Goal: Transaction & Acquisition: Purchase product/service

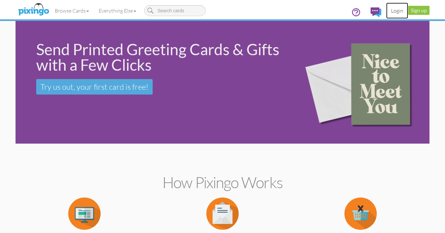
click at [399, 11] on link "Login" at bounding box center [397, 11] width 22 height 16
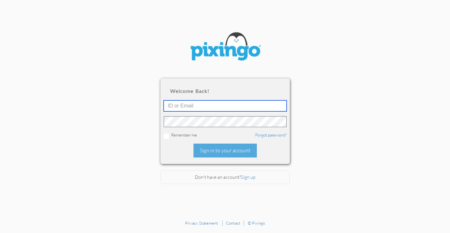
click at [256, 105] on input "text" at bounding box center [225, 106] width 123 height 11
type input "kim.nunez@creatingmagicvacations.com"
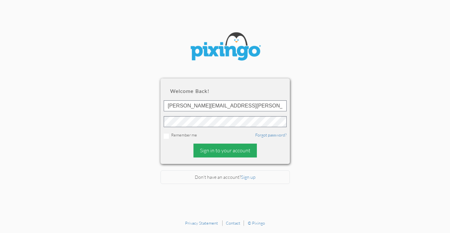
click at [236, 148] on div "Sign in to your account" at bounding box center [224, 151] width 63 height 14
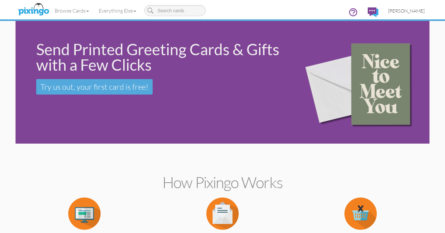
click at [416, 11] on span "[PERSON_NAME]" at bounding box center [406, 10] width 37 height 5
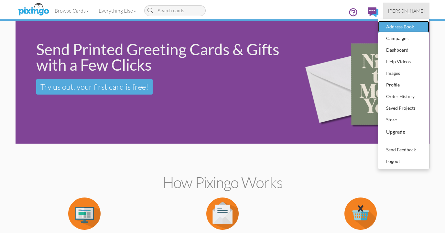
click at [397, 26] on div "Address Book" at bounding box center [403, 27] width 38 height 10
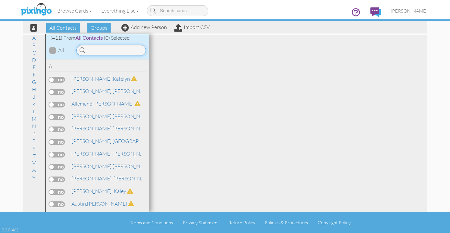
drag, startPoint x: 123, startPoint y: 53, endPoint x: 123, endPoint y: 46, distance: 7.1
click at [123, 52] on input at bounding box center [111, 50] width 70 height 11
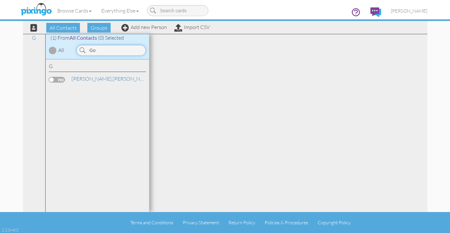
type input "G"
type input "S"
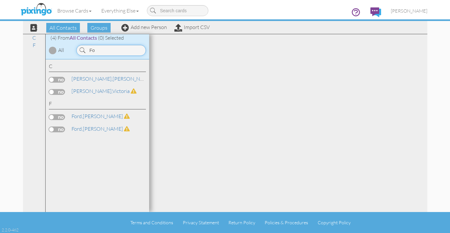
type input "F"
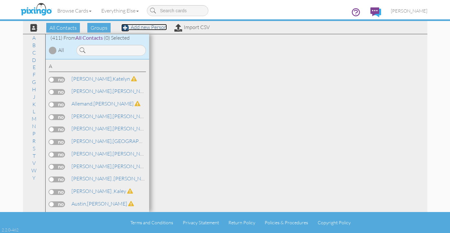
click at [140, 28] on link "Add new Person" at bounding box center [144, 27] width 46 height 6
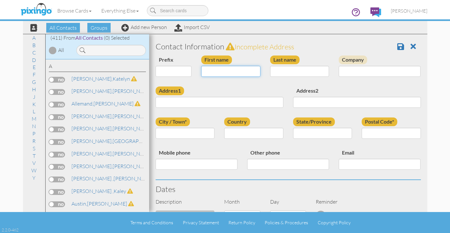
click at [233, 69] on input "First name" at bounding box center [230, 71] width 59 height 11
type input "[PERSON_NAME]"
type input "Foret"
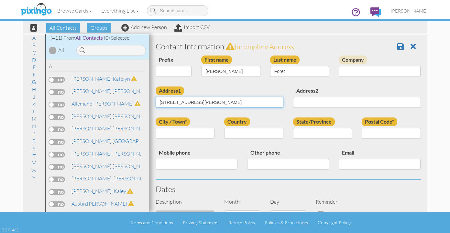
type input "[STREET_ADDRESS][PERSON_NAME]"
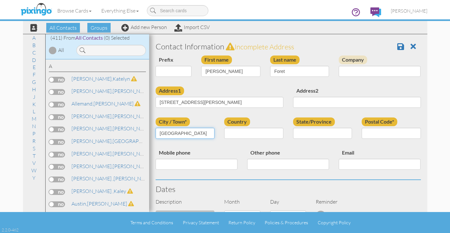
type input "[GEOGRAPHIC_DATA]"
select select "object:5657"
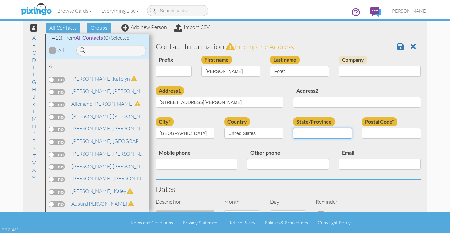
select select "object:5926"
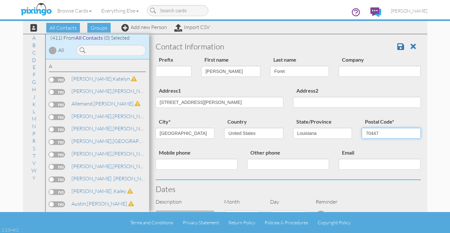
type input "70447"
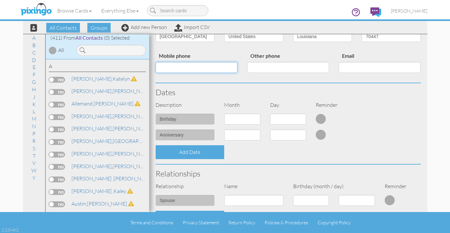
scroll to position [100, 0]
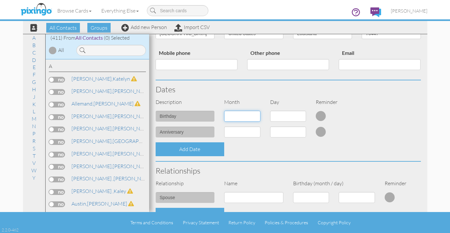
click at [249, 119] on select "1 - Jan 2 - Feb 3 - Mar 4 - Apr 5 - May 6 - Jun 7 - Jul 8 - Aug 9 - Sep 10 - Oc…" at bounding box center [242, 116] width 36 height 11
select select "object:5650"
click at [224, 111] on select "1 - Jan 2 - Feb 3 - Mar 4 - Apr 5 - May 6 - Jun 7 - Jul 8 - Aug 9 - Sep 10 - Oc…" at bounding box center [242, 116] width 36 height 11
click at [286, 115] on select "1 2 3 4 5 6 7 8 9 10 11 12 13 14 15 16 17 18 19 20 21 22 23 24 25 26 27 28 29 30" at bounding box center [288, 116] width 36 height 11
select select "number:14"
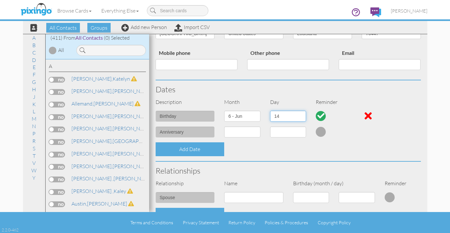
click at [270, 111] on select "1 2 3 4 5 6 7 8 9 10 11 12 13 14 15 16 17 18 19 20 21 22 23 24 25 26 27 28 29 30" at bounding box center [288, 116] width 36 height 11
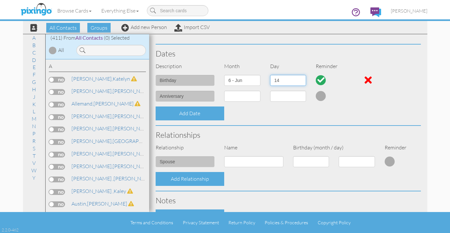
scroll to position [136, 0]
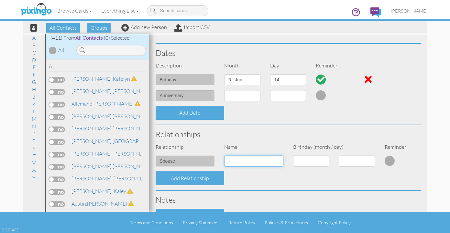
click at [262, 166] on input at bounding box center [253, 161] width 59 height 11
type input "Natasha"
click at [301, 161] on select "1 - Jan 2 - Feb 3 - Mar 4 - Apr 5 - May 6 - Jun 7 - Jul 8 - Aug 9 - Sep 10 - Oc…" at bounding box center [311, 161] width 36 height 11
select select "object:5648"
click at [293, 156] on select "1 - Jan 2 - Feb 3 - Mar 4 - Apr 5 - May 6 - Jun 7 - Jul 8 - Aug 9 - Sep 10 - Oc…" at bounding box center [311, 161] width 36 height 11
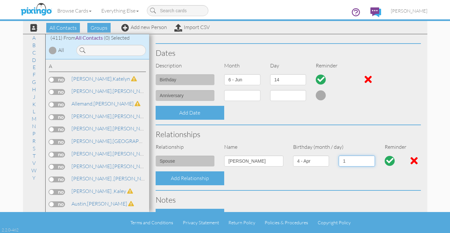
click at [346, 166] on select "1 2 3 4 5 6 7 8 9 10 11 12 13 14 15 16 17 18 19 20 21 22 23 24 25 26 27 28 29 30" at bounding box center [356, 161] width 36 height 11
select select "number:25"
click at [338, 156] on select "1 2 3 4 5 6 7 8 9 10 11 12 13 14 15 16 17 18 19 20 21 22 23 24 25 26 27 28 29 30" at bounding box center [356, 161] width 36 height 11
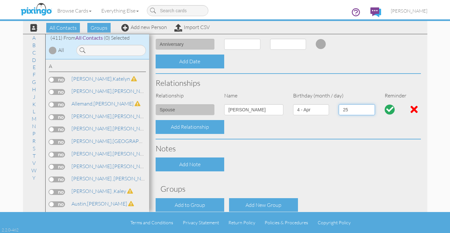
scroll to position [221, 0]
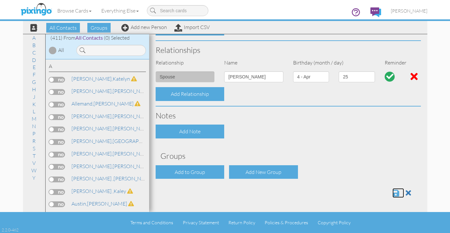
click at [392, 192] on span at bounding box center [395, 193] width 7 height 8
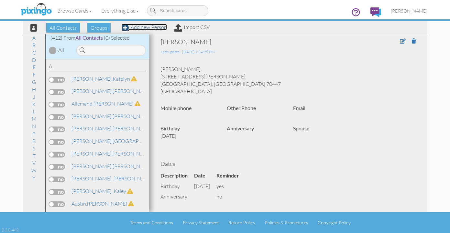
click at [148, 28] on link "Add new Person" at bounding box center [144, 27] width 46 height 6
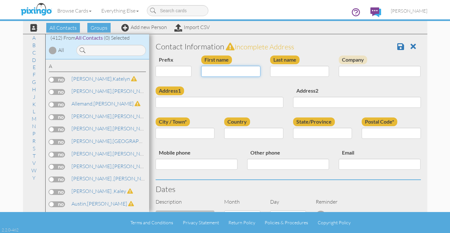
click at [215, 74] on input "First name" at bounding box center [230, 71] width 59 height 11
type input "[PERSON_NAME]"
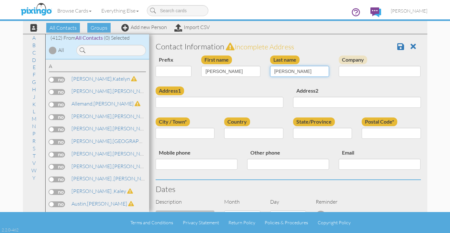
type input "[PERSON_NAME]"
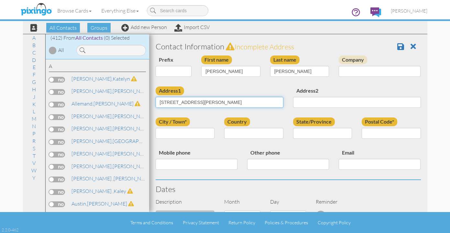
type input "[STREET_ADDRESS][PERSON_NAME]"
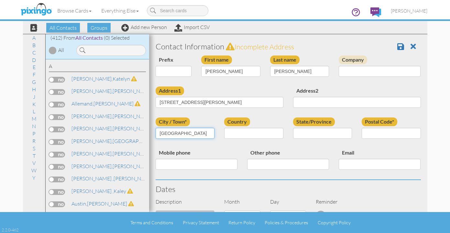
type input "[GEOGRAPHIC_DATA]"
select select "object:1696"
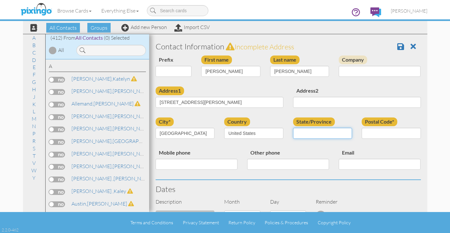
select select "object:1965"
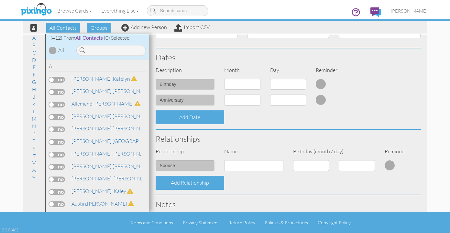
scroll to position [155, 0]
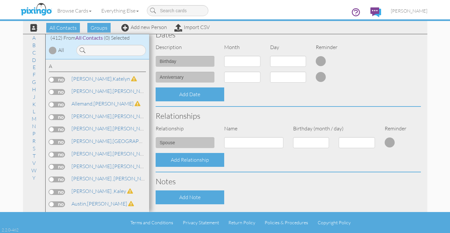
type input "70448"
click at [237, 64] on select "1 - Jan 2 - Feb 3 - Mar 4 - Apr 5 - May 6 - Jun 7 - Jul 8 - Aug 9 - Sep 10 - Oc…" at bounding box center [242, 61] width 36 height 11
select select "object:1689"
click at [224, 56] on select "1 - Jan 2 - Feb 3 - Mar 4 - Apr 5 - May 6 - Jun 7 - Jul 8 - Aug 9 - Sep 10 - Oc…" at bounding box center [242, 61] width 36 height 11
click at [284, 59] on select "1 2 3 4 5 6 7 8 9 10 11 12 13 14 15 16 17 18 19 20 21 22 23 24 25 26 27 28 29 30" at bounding box center [288, 61] width 36 height 11
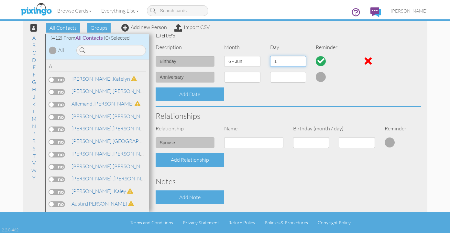
select select "number:12"
click at [270, 56] on select "1 2 3 4 5 6 7 8 9 10 11 12 13 14 15 16 17 18 19 20 21 22 23 24 25 26 27 28 29 30" at bounding box center [288, 61] width 36 height 11
click at [251, 143] on input at bounding box center [253, 142] width 59 height 11
type input "[PERSON_NAME]"
click at [296, 146] on select "1 - Jan 2 - Feb 3 - Mar 4 - Apr 5 - May 6 - Jun 7 - Jul 8 - Aug 9 - Sep 10 - Oc…" at bounding box center [311, 142] width 36 height 11
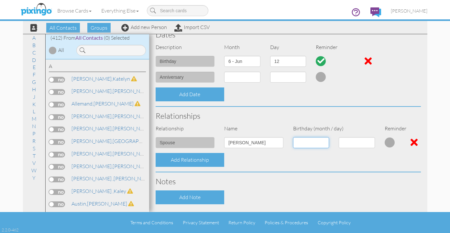
select select "object:1694"
click at [293, 137] on select "1 - Jan 2 - Feb 3 - Mar 4 - Apr 5 - May 6 - Jun 7 - Jul 8 - Aug 9 - Sep 10 - Oc…" at bounding box center [311, 142] width 36 height 11
click at [352, 143] on select "1 2 3 4 5 6 7 8 9 10 11 12 13 14 15 16 17 18 19 20 21 22 23 24 25 26 27 28 29 30" at bounding box center [356, 142] width 36 height 11
select select "number:9"
click at [338, 137] on select "1 2 3 4 5 6 7 8 9 10 11 12 13 14 15 16 17 18 19 20 21 22 23 24 25 26 27 28 29 30" at bounding box center [356, 142] width 36 height 11
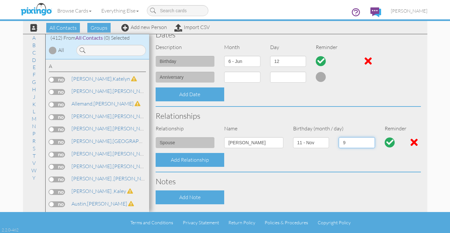
scroll to position [221, 0]
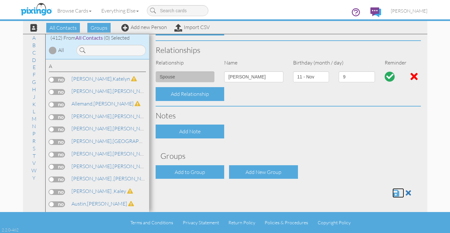
click at [393, 195] on span at bounding box center [395, 193] width 7 height 8
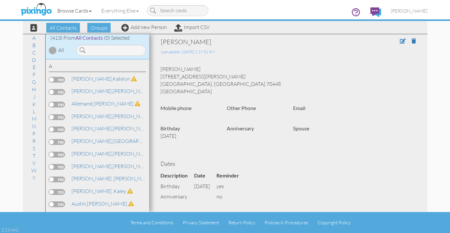
click at [84, 10] on link "Browse Cards" at bounding box center [74, 11] width 44 height 16
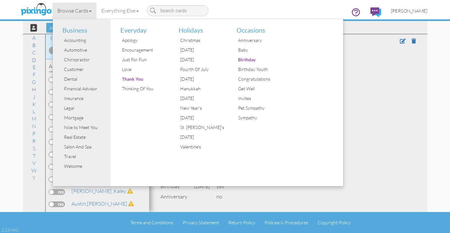
click at [412, 10] on span "[PERSON_NAME]" at bounding box center [409, 10] width 37 height 5
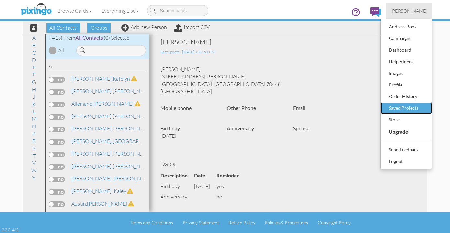
click at [409, 106] on div "Saved Projects" at bounding box center [406, 108] width 38 height 10
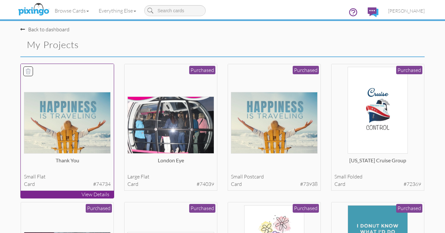
click at [70, 121] on img at bounding box center [67, 123] width 87 height 62
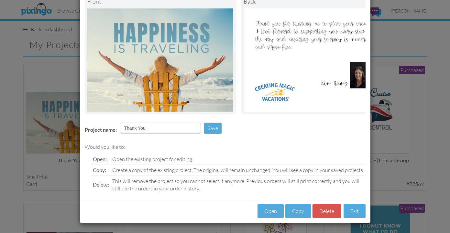
scroll to position [49, 0]
click at [267, 209] on button "Open" at bounding box center [270, 211] width 26 height 15
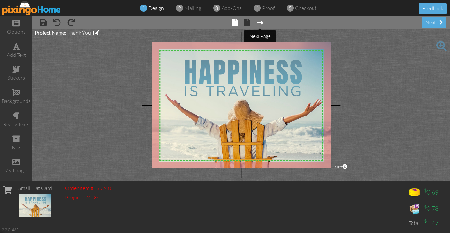
click at [261, 24] on span at bounding box center [259, 23] width 7 height 8
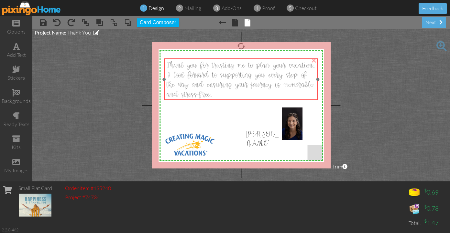
drag, startPoint x: 280, startPoint y: 70, endPoint x: 281, endPoint y: 74, distance: 4.6
click at [281, 74] on span "Thank you for trusting me to plan your vacation. I look forward to supporting y…" at bounding box center [240, 80] width 148 height 38
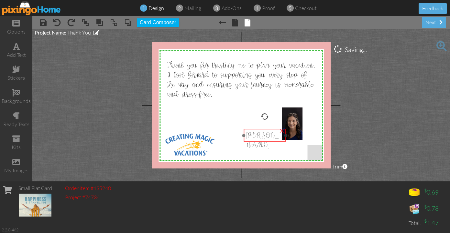
click at [262, 134] on span "[PERSON_NAME]" at bounding box center [262, 141] width 33 height 18
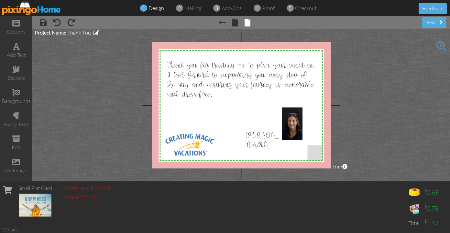
click at [380, 132] on project-studio-wrapper "X X X X X X X X X X X X X X X X X X X X X X X X X X X X X X X X X X X X X X X X…" at bounding box center [240, 105] width 417 height 153
click at [432, 19] on div "next" at bounding box center [434, 22] width 24 height 11
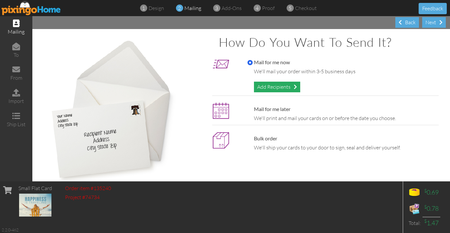
click at [292, 88] on div "Add Recipients" at bounding box center [277, 87] width 46 height 11
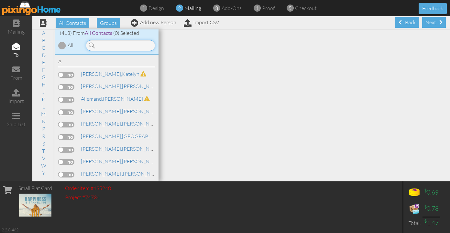
drag, startPoint x: 128, startPoint y: 45, endPoint x: 128, endPoint y: 35, distance: 9.7
click at [128, 45] on input at bounding box center [121, 45] width 70 height 11
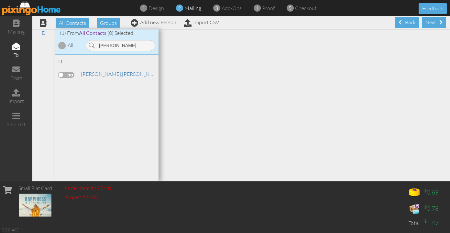
click at [64, 75] on label at bounding box center [66, 75] width 16 height 6
click at [0, 0] on input "checkbox" at bounding box center [0, 0] width 0 height 0
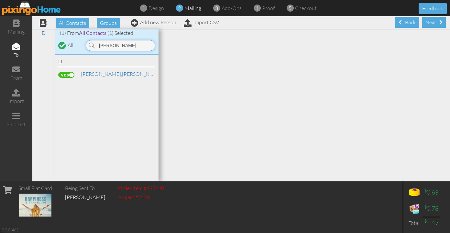
click at [129, 47] on input "[PERSON_NAME]" at bounding box center [121, 45] width 70 height 11
type input "D"
click at [67, 75] on label at bounding box center [66, 75] width 16 height 6
click at [0, 0] on input "checkbox" at bounding box center [0, 0] width 0 height 0
click at [133, 49] on input "Domasch" at bounding box center [121, 45] width 70 height 11
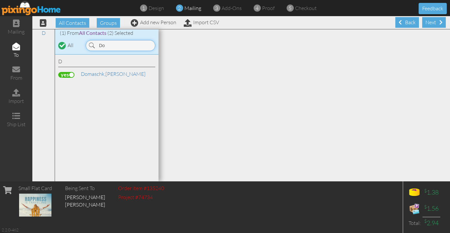
type input "D"
click at [65, 76] on label at bounding box center [66, 75] width 16 height 6
click at [0, 0] on input "checkbox" at bounding box center [0, 0] width 0 height 0
click at [130, 48] on input "Wood" at bounding box center [121, 45] width 70 height 11
type input "W"
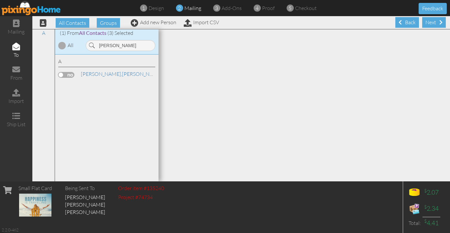
click at [69, 75] on label at bounding box center [66, 75] width 16 height 6
click at [0, 0] on input "checkbox" at bounding box center [0, 0] width 0 height 0
click at [116, 49] on input "[PERSON_NAME]" at bounding box center [121, 45] width 70 height 11
type input "A"
click at [64, 100] on label at bounding box center [66, 100] width 16 height 6
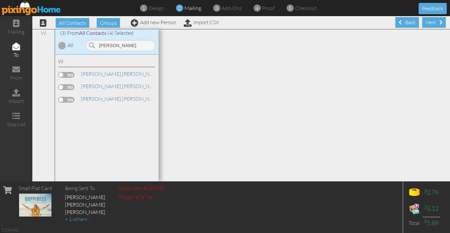
click at [0, 0] on input "checkbox" at bounding box center [0, 0] width 0 height 0
click at [128, 48] on input "[PERSON_NAME]" at bounding box center [121, 45] width 70 height 11
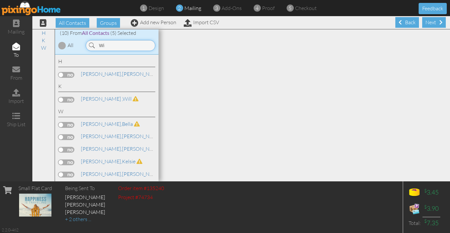
type input "W"
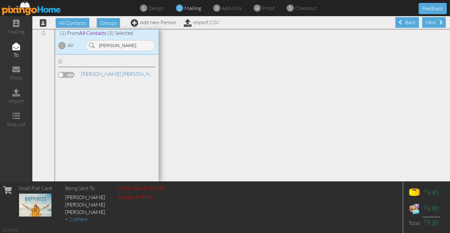
click at [71, 75] on label at bounding box center [66, 75] width 16 height 6
click at [0, 0] on input "checkbox" at bounding box center [0, 0] width 0 height 0
click at [118, 47] on input "[PERSON_NAME]" at bounding box center [121, 45] width 70 height 11
type input "G"
click at [59, 74] on label at bounding box center [66, 75] width 16 height 6
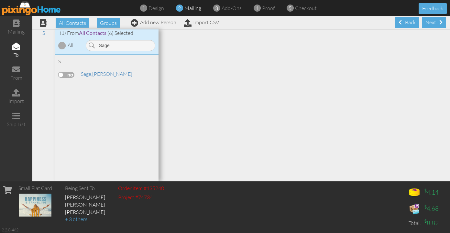
click at [0, 0] on input "checkbox" at bounding box center [0, 0] width 0 height 0
click at [130, 44] on input "Sage" at bounding box center [121, 45] width 70 height 11
type input "S"
click at [66, 74] on label at bounding box center [66, 75] width 16 height 6
click at [0, 0] on input "checkbox" at bounding box center [0, 0] width 0 height 0
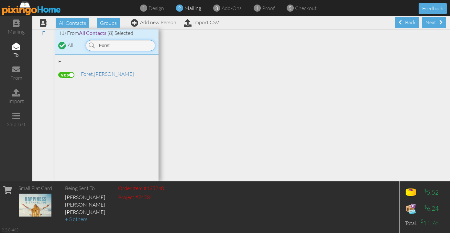
click at [113, 47] on input "Foret" at bounding box center [121, 45] width 70 height 11
type input "F"
type input "[PERSON_NAME]"
click at [70, 75] on label at bounding box center [66, 75] width 16 height 6
click at [0, 0] on input "checkbox" at bounding box center [0, 0] width 0 height 0
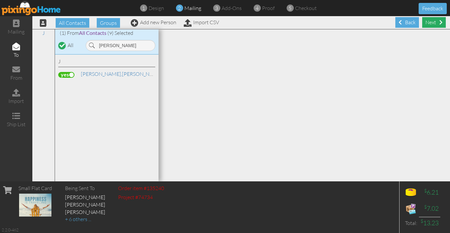
click at [426, 20] on div "Next" at bounding box center [434, 22] width 24 height 11
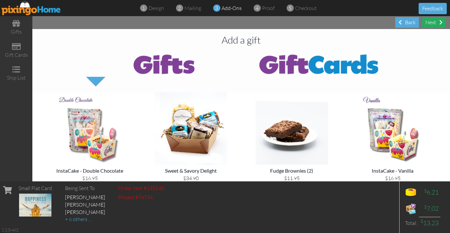
click at [439, 20] on div "Next" at bounding box center [434, 22] width 24 height 11
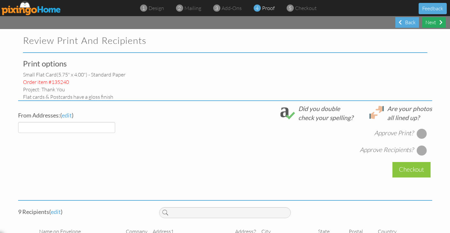
select select "object:12385"
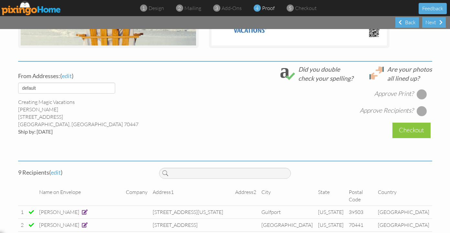
scroll to position [209, 0]
click at [416, 93] on div at bounding box center [421, 94] width 10 height 10
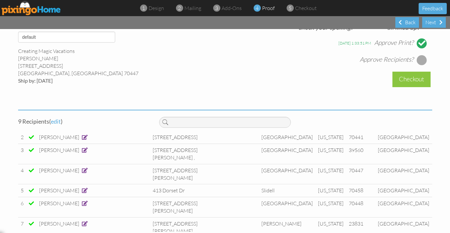
scroll to position [38, 0]
click at [418, 62] on div at bounding box center [421, 60] width 10 height 10
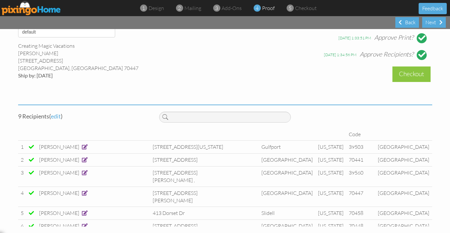
scroll to position [0, 0]
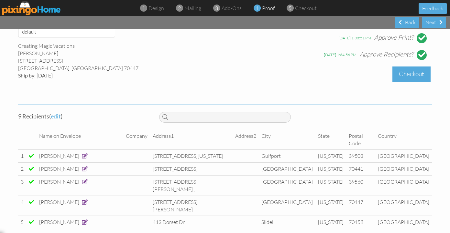
click at [403, 76] on div "Checkout" at bounding box center [411, 74] width 38 height 15
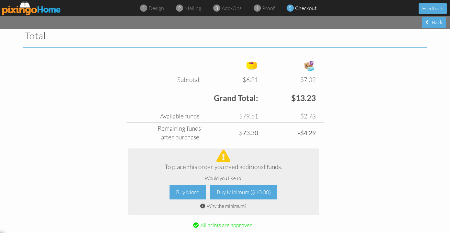
scroll to position [217, 0]
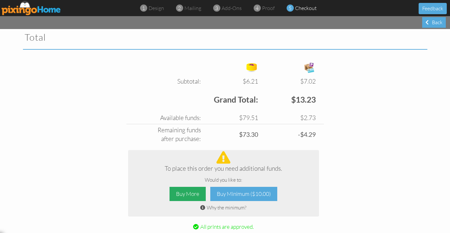
click at [188, 191] on div "Buy More" at bounding box center [187, 194] width 36 height 15
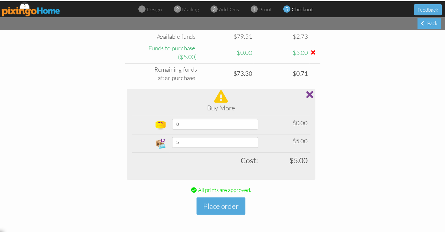
scroll to position [299, 0]
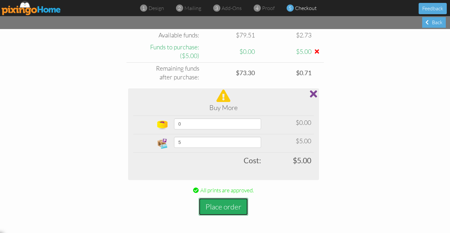
click at [228, 205] on button "Place order" at bounding box center [222, 207] width 49 height 18
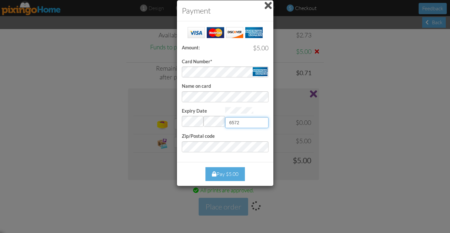
type input "6572"
click at [224, 172] on div "Pay $5.00" at bounding box center [224, 174] width 39 height 14
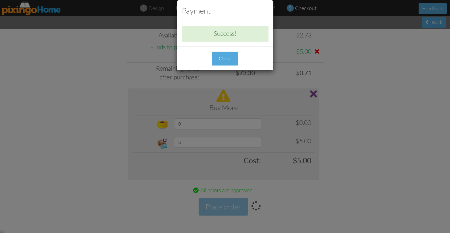
click at [228, 55] on div "Close" at bounding box center [225, 59] width 26 height 14
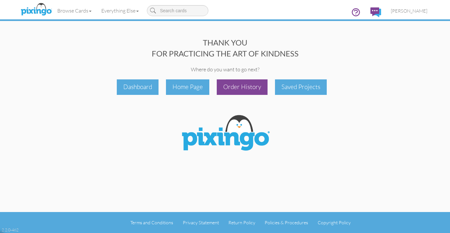
click at [220, 89] on div "Order History" at bounding box center [242, 87] width 51 height 15
